Goal: Check status: Check status

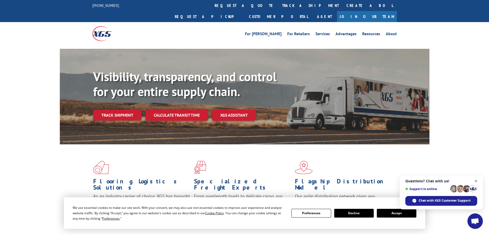
click at [477, 181] on span "Close chat" at bounding box center [476, 181] width 6 height 6
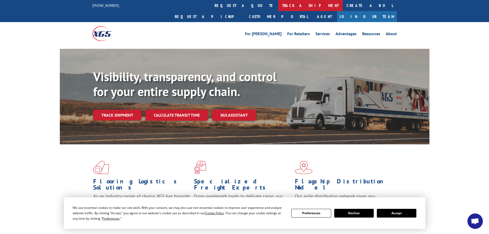
click at [278, 4] on link "track a shipment" at bounding box center [310, 5] width 64 height 11
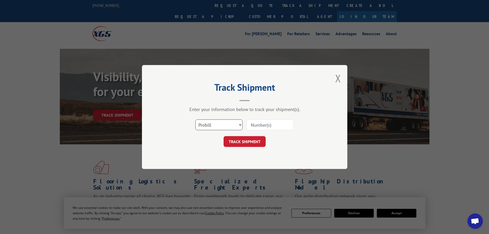
click at [217, 125] on select "Select category... Probill BOL PO" at bounding box center [218, 124] width 47 height 11
select select "po"
click at [195, 119] on select "Select category... Probill BOL PO" at bounding box center [218, 124] width 47 height 11
paste input "43533970"
type input "43533970"
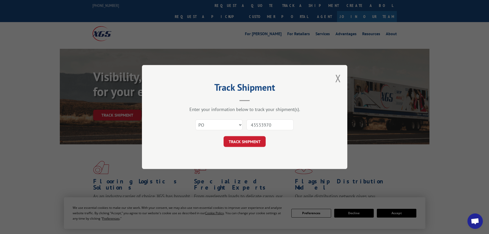
click at [258, 141] on button "TRACK SHIPMENT" at bounding box center [245, 141] width 42 height 11
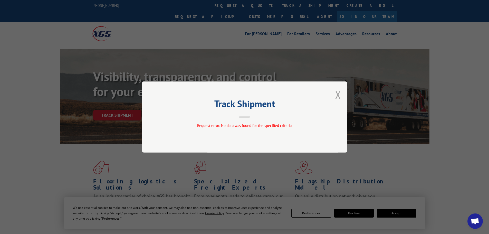
click at [340, 96] on button "Close modal" at bounding box center [338, 95] width 6 height 14
